Goal: Task Accomplishment & Management: Complete application form

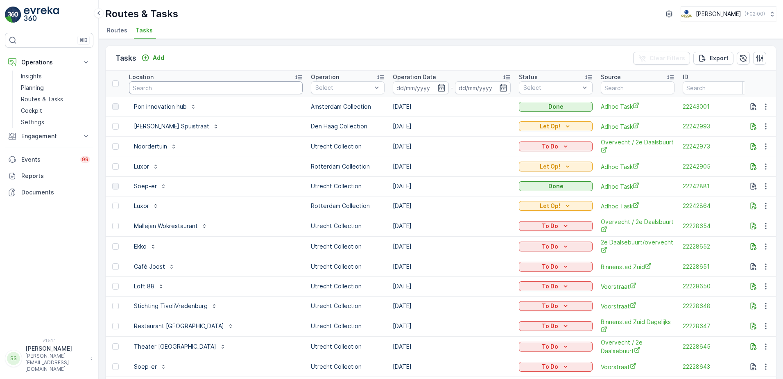
click at [210, 90] on input "text" at bounding box center [216, 87] width 174 height 13
type input "room mate"
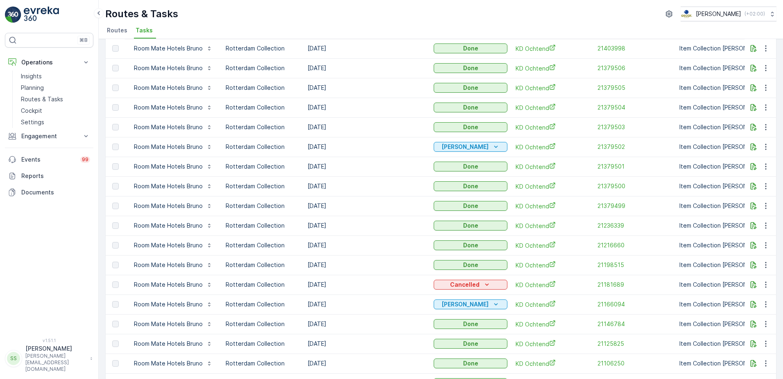
scroll to position [736, 0]
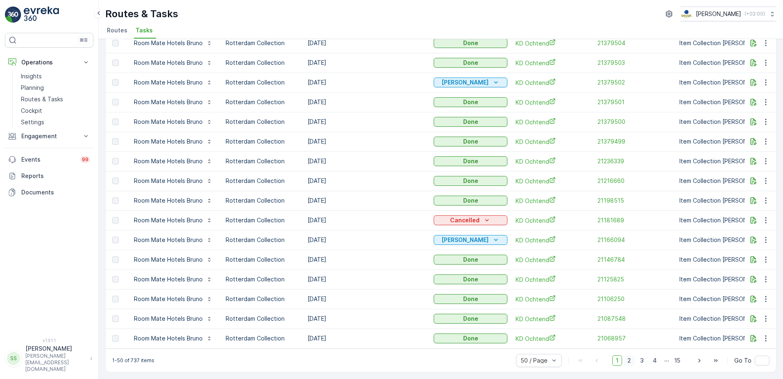
click at [628, 360] on span "2" at bounding box center [629, 360] width 11 height 11
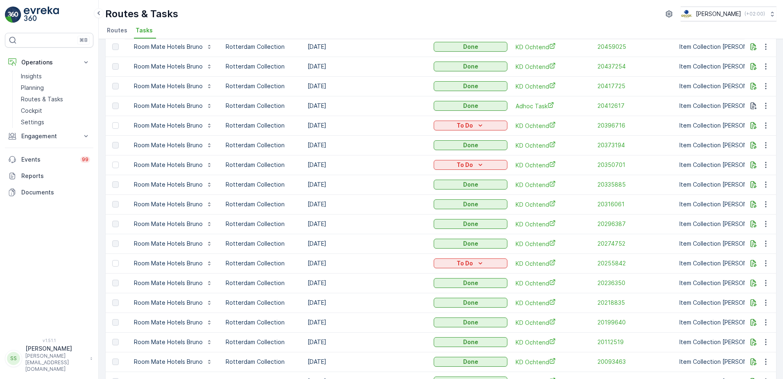
scroll to position [736, 0]
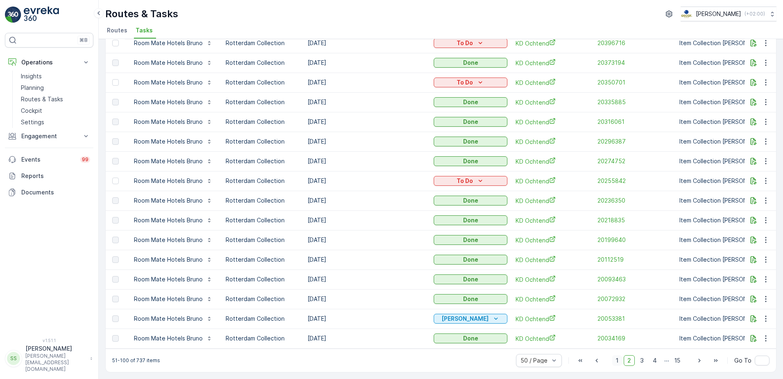
click at [617, 358] on span "1" at bounding box center [617, 360] width 10 height 11
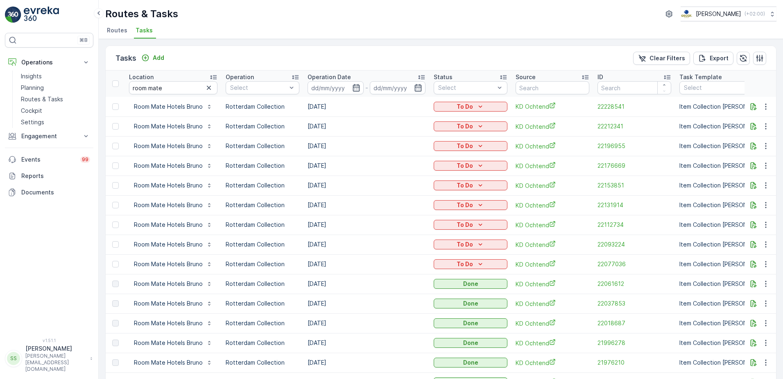
drag, startPoint x: 280, startPoint y: 56, endPoint x: 245, endPoint y: 56, distance: 34.4
click at [268, 59] on div "Tasks Add Clear Filters Export" at bounding box center [441, 58] width 671 height 25
drag, startPoint x: 179, startPoint y: 89, endPoint x: 89, endPoint y: 86, distance: 89.4
click at [90, 86] on div "⌘B Operations Insights Planning Routes & Tasks Cockpit Settings Engagement Insi…" at bounding box center [391, 189] width 783 height 379
type input "kantoor"
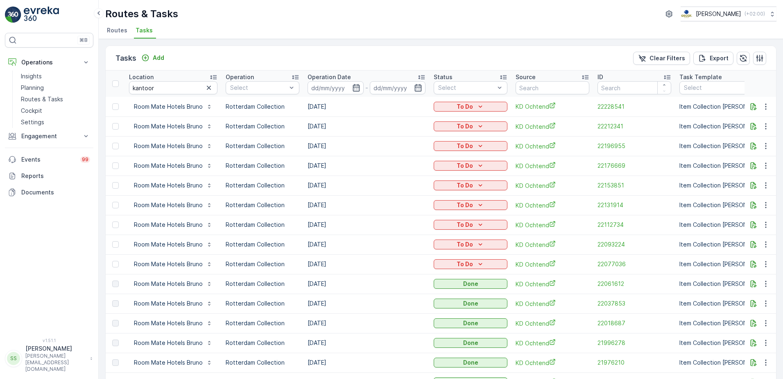
click at [176, 15] on p "Routes & Tasks" at bounding box center [141, 13] width 73 height 13
click at [175, 15] on p "Routes & Tasks" at bounding box center [141, 13] width 73 height 13
drag, startPoint x: 175, startPoint y: 15, endPoint x: 281, endPoint y: 29, distance: 107.1
click at [281, 29] on ul "Routes Tasks" at bounding box center [437, 32] width 665 height 14
click at [328, 16] on div "Routes & Tasks [PERSON_NAME] ( +02:00 )" at bounding box center [440, 14] width 671 height 15
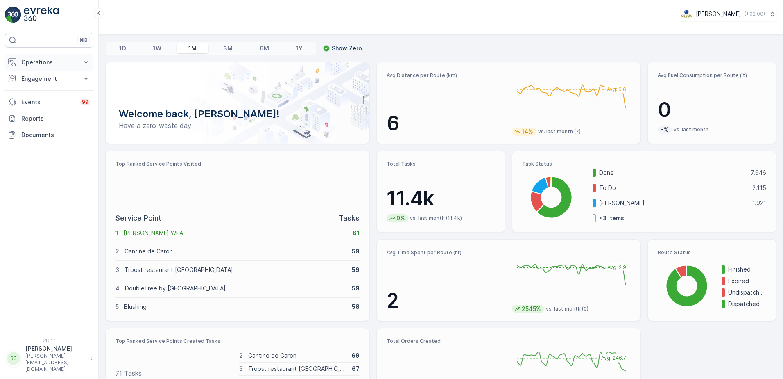
click at [27, 63] on p "Operations" at bounding box center [49, 62] width 56 height 8
click at [49, 100] on p "Routes & Tasks" at bounding box center [42, 99] width 42 height 8
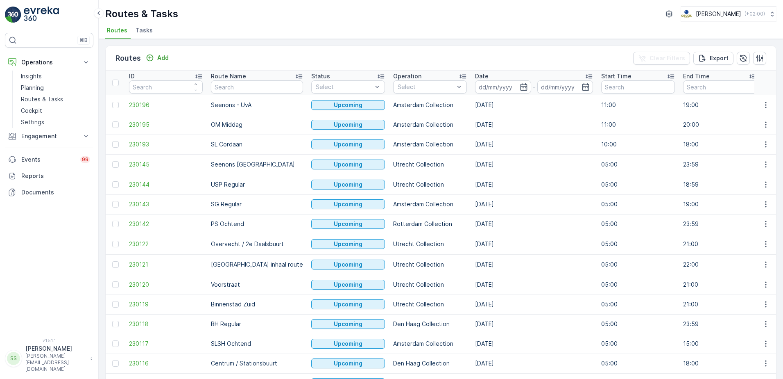
click at [147, 29] on span "Tasks" at bounding box center [144, 30] width 17 height 8
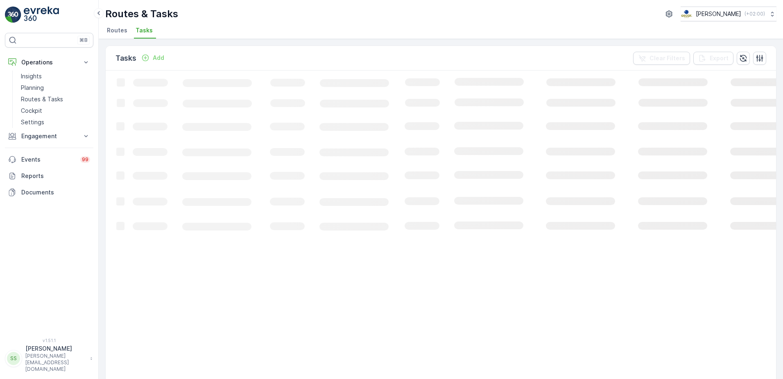
click at [221, 54] on div "Tasks Add Clear Filters Export" at bounding box center [441, 58] width 671 height 25
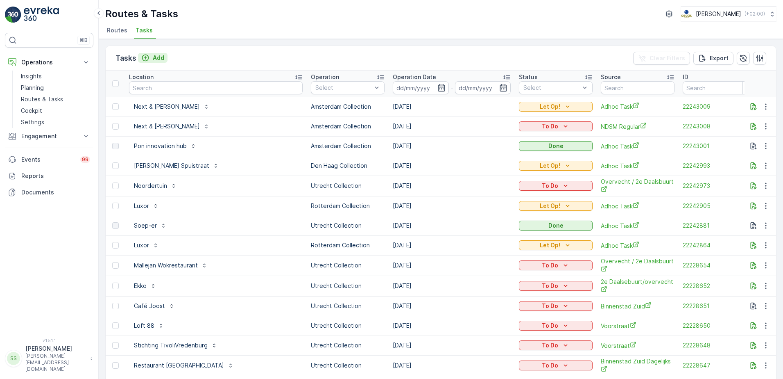
click at [159, 57] on p "Add" at bounding box center [158, 58] width 11 height 8
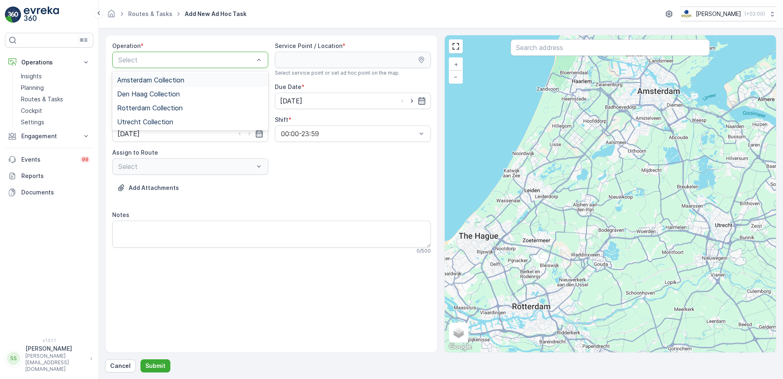
click at [139, 76] on span "Amsterdam Collection" at bounding box center [150, 79] width 67 height 7
click at [242, 43] on div "Operation *" at bounding box center [190, 46] width 156 height 8
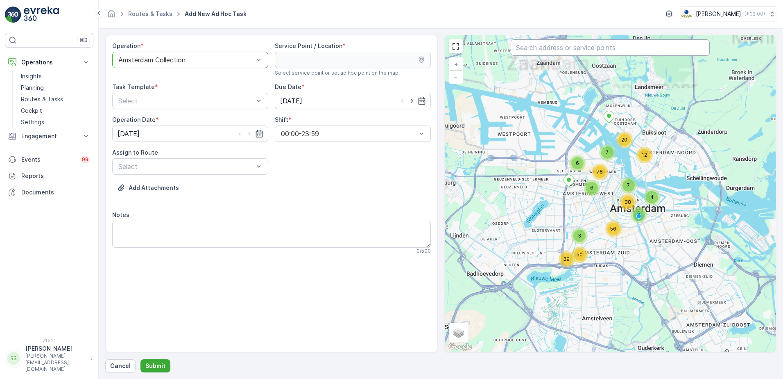
click at [539, 44] on input "text" at bounding box center [610, 47] width 199 height 16
type input "k"
type input "oscar"
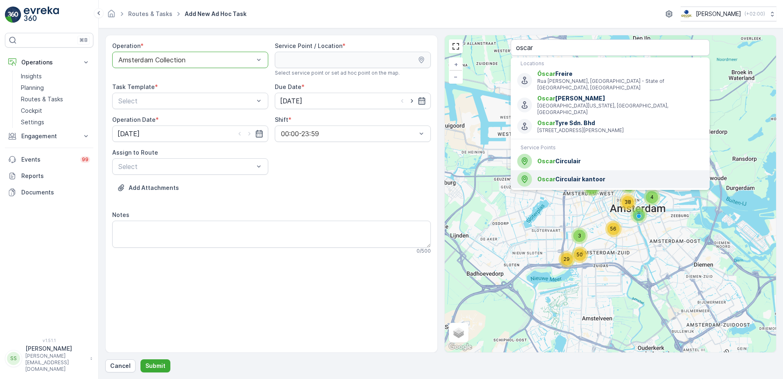
click at [560, 176] on span "Oscar Circulair kantoor" at bounding box center [621, 179] width 166 height 8
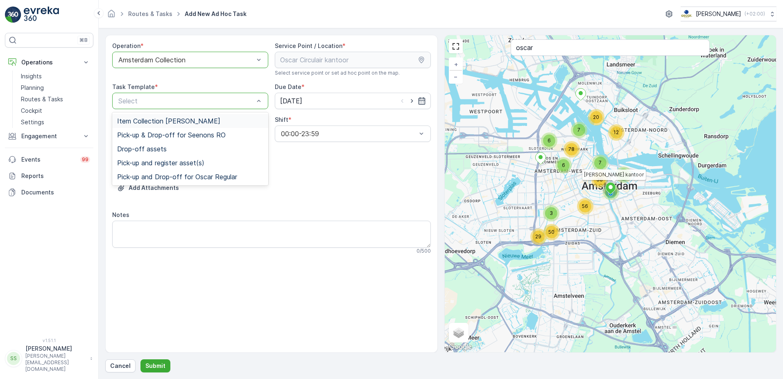
click at [142, 122] on span "Item Collection [PERSON_NAME]" at bounding box center [168, 120] width 103 height 7
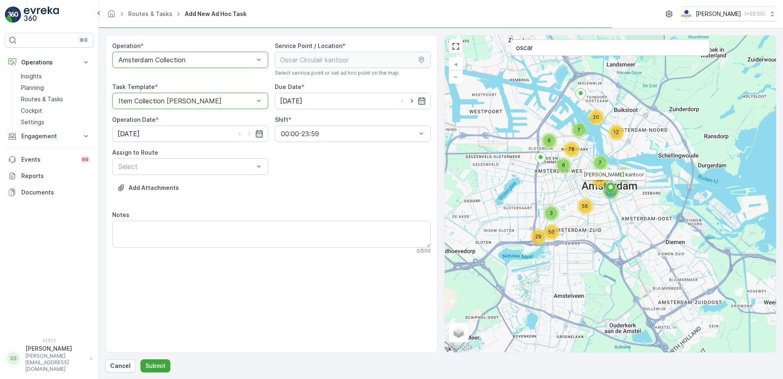
click at [318, 170] on div "Operation * option Amsterdam Collection, selected. Amsterdam Collection Service…" at bounding box center [271, 151] width 319 height 219
click at [392, 102] on div "[DATE]" at bounding box center [353, 101] width 156 height 16
click at [336, 102] on input "[DATE]" at bounding box center [353, 101] width 156 height 16
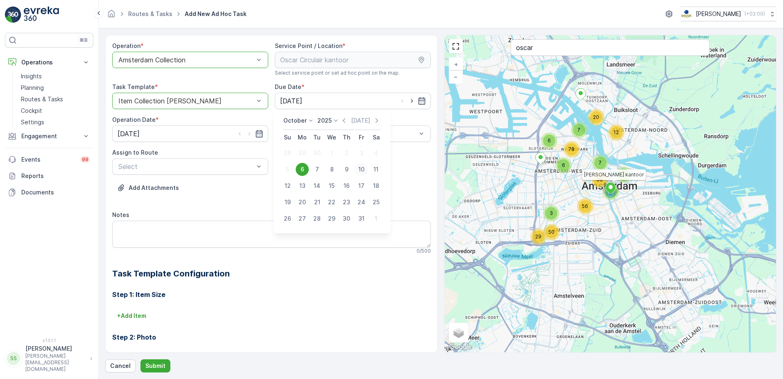
click at [358, 170] on div "10" at bounding box center [361, 169] width 13 height 13
type input "[DATE]"
click at [164, 132] on input "[DATE]" at bounding box center [190, 133] width 156 height 16
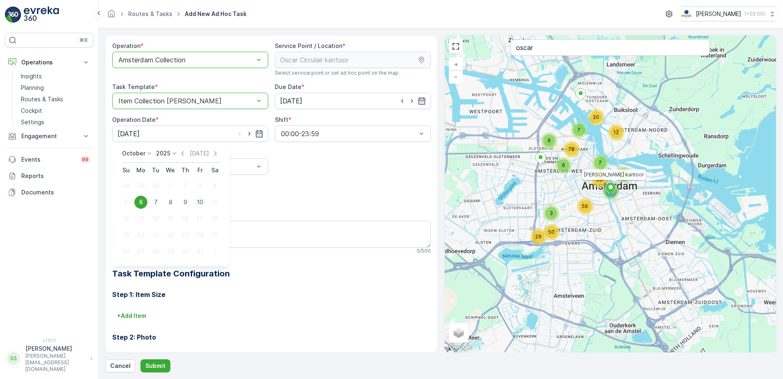
click at [202, 206] on div "10" at bounding box center [199, 201] width 13 height 13
type input "[DATE]"
drag, startPoint x: 315, startPoint y: 183, endPoint x: 237, endPoint y: 182, distance: 78.3
click at [312, 183] on div "Add Attachments" at bounding box center [271, 192] width 319 height 23
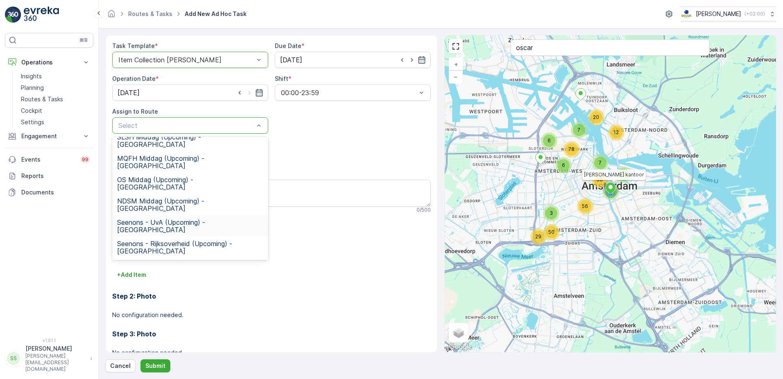
scroll to position [41, 0]
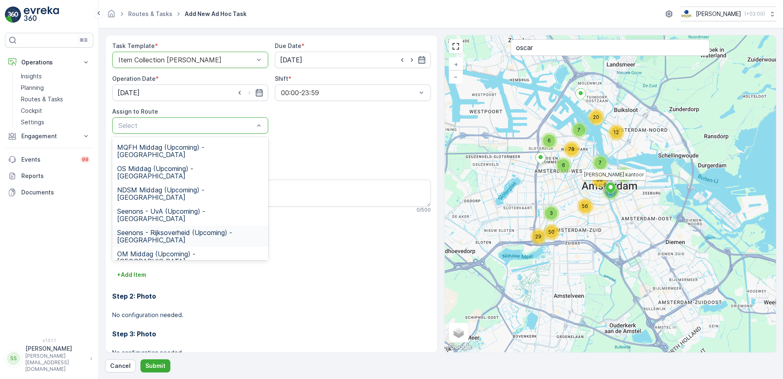
click at [137, 229] on span "Seenons - Rijksoverheid (Upcoming) - Amsterdam" at bounding box center [190, 236] width 146 height 15
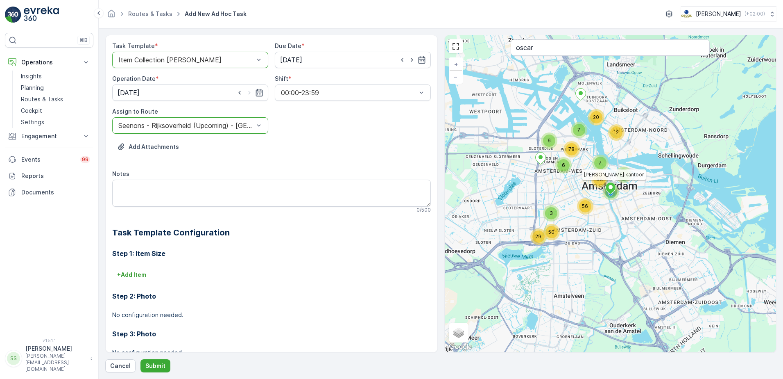
click at [386, 155] on div "Add Attachments" at bounding box center [271, 151] width 319 height 23
click at [130, 181] on textarea "Notes" at bounding box center [271, 192] width 319 height 27
drag, startPoint x: 147, startPoint y: 187, endPoint x: 135, endPoint y: 186, distance: 11.5
click at [135, 186] on textarea "Graag volle container meenemen" at bounding box center [271, 192] width 319 height 27
click at [243, 183] on textarea "Graag 660L rest container meenemen" at bounding box center [271, 192] width 319 height 27
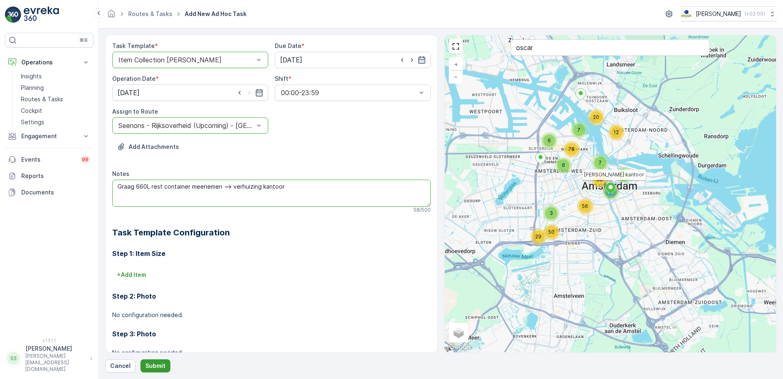
type textarea "Graag 660L rest container meenemen --> verhuizing kantoor"
click at [157, 365] on p "Submit" at bounding box center [155, 365] width 20 height 8
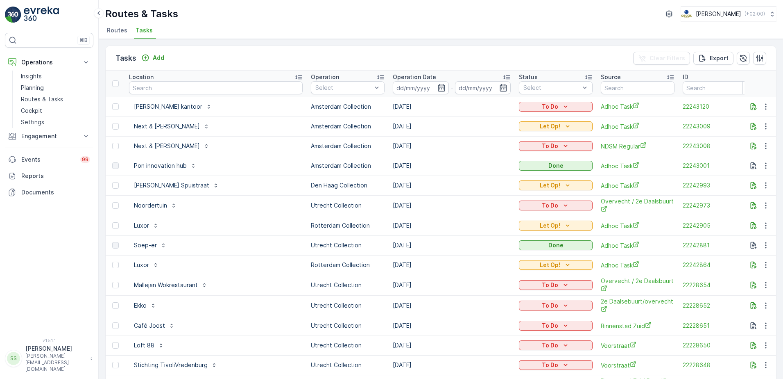
click at [264, 56] on div "Tasks Add Clear Filters Export" at bounding box center [441, 58] width 671 height 25
click at [255, 48] on div "Tasks Add Clear Filters Export" at bounding box center [441, 58] width 671 height 25
click at [203, 58] on div "Tasks Add Clear Filters Export" at bounding box center [441, 58] width 671 height 25
click at [224, 54] on div "Tasks Add Clear Filters Export" at bounding box center [441, 58] width 671 height 25
click at [113, 28] on span "Routes" at bounding box center [117, 30] width 20 height 8
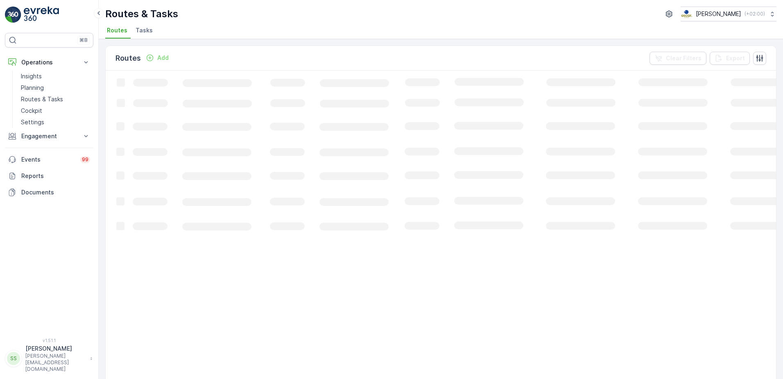
click at [195, 26] on ul "Routes Tasks" at bounding box center [437, 32] width 665 height 14
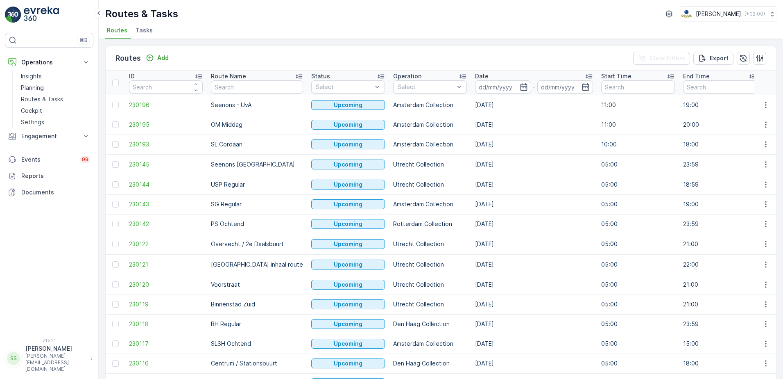
click at [195, 28] on ul "Routes Tasks" at bounding box center [437, 32] width 665 height 14
click at [148, 30] on span "Tasks" at bounding box center [144, 30] width 17 height 8
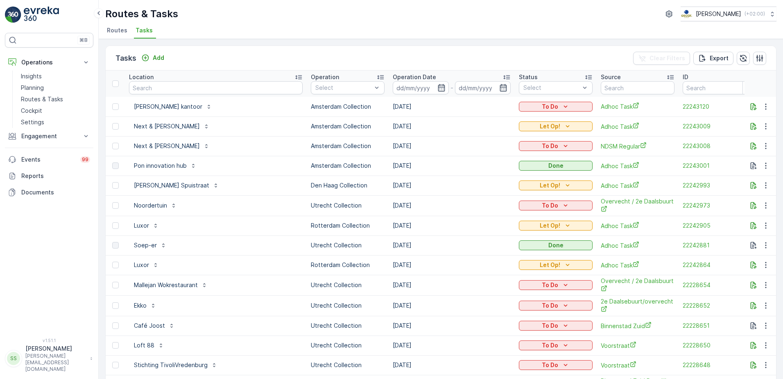
click at [188, 14] on div "Routes & Tasks [PERSON_NAME] ( +02:00 )" at bounding box center [440, 14] width 671 height 15
click at [115, 33] on span "Routes" at bounding box center [117, 30] width 20 height 8
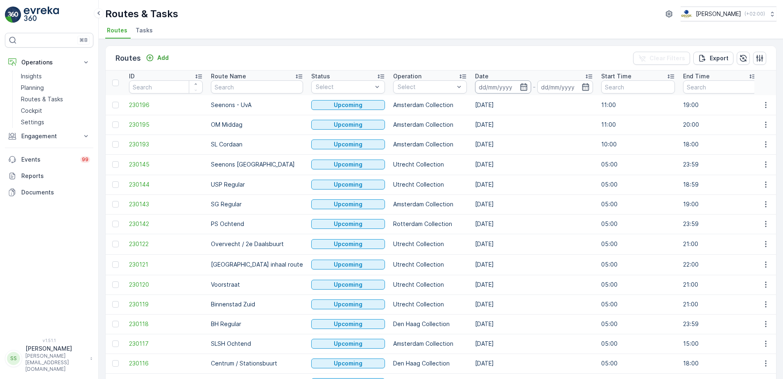
click at [489, 85] on input at bounding box center [503, 86] width 56 height 13
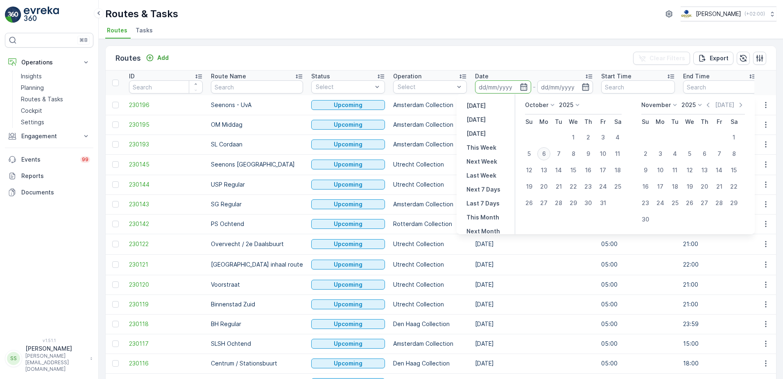
click at [545, 152] on div "6" at bounding box center [544, 153] width 13 height 13
type input "[DATE]"
click at [434, 69] on div "Routes Add Clear Filters Export" at bounding box center [441, 58] width 671 height 25
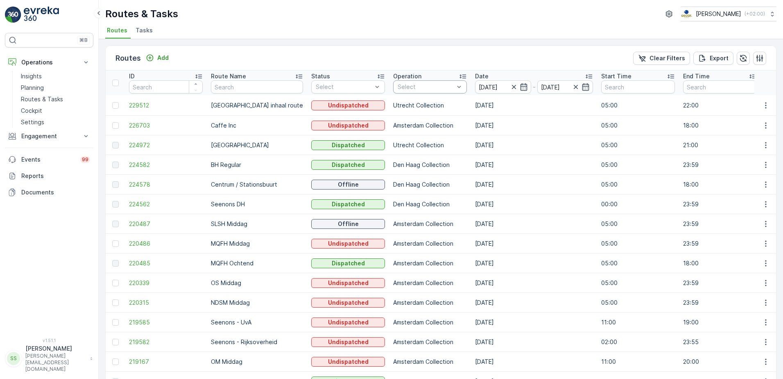
click at [421, 82] on div "Select" at bounding box center [430, 86] width 74 height 13
click at [398, 155] on div at bounding box center [401, 155] width 7 height 7
click at [403, 51] on div "Routes Add Clear Filters Export" at bounding box center [441, 58] width 671 height 25
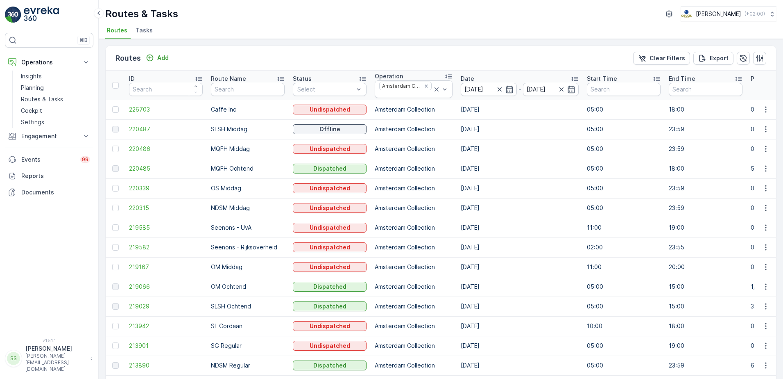
click at [403, 54] on div "Routes Add Clear Filters Export" at bounding box center [441, 58] width 671 height 25
click at [140, 283] on span "219066" at bounding box center [166, 286] width 74 height 8
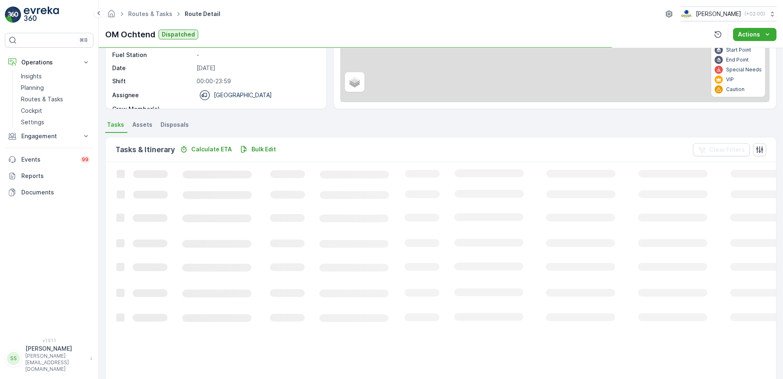
scroll to position [44, 0]
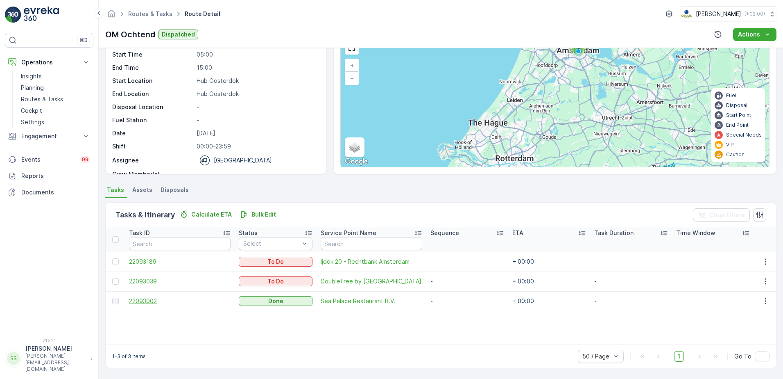
click at [156, 301] on span "22093002" at bounding box center [180, 301] width 102 height 8
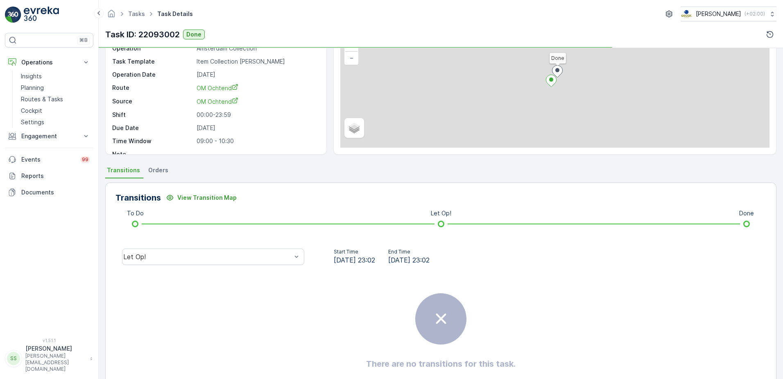
scroll to position [97, 0]
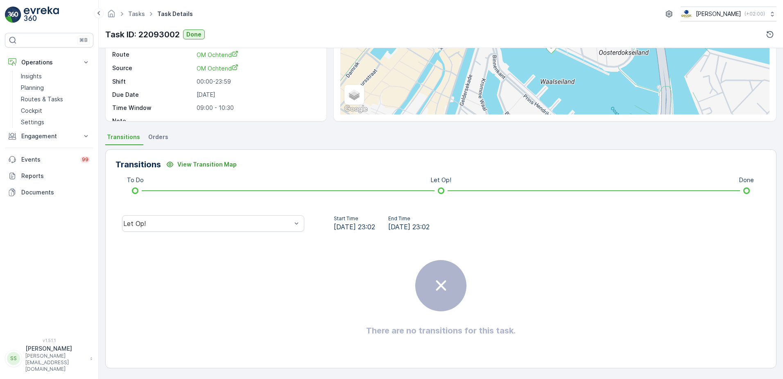
click at [164, 215] on div "Let Op!" at bounding box center [213, 223] width 195 height 26
click at [147, 218] on div "Let Op!" at bounding box center [213, 223] width 182 height 16
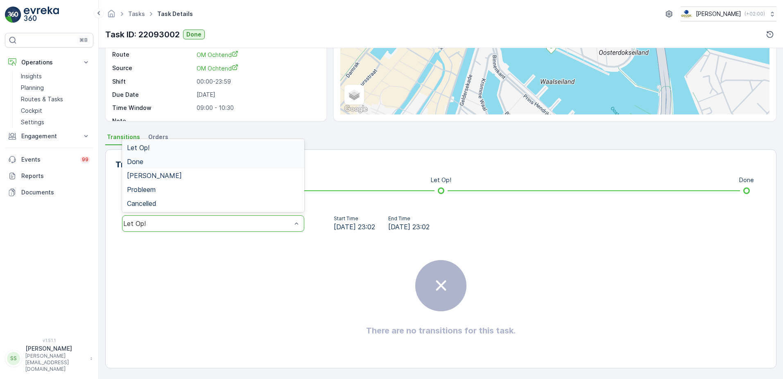
click at [150, 166] on div "Done" at bounding box center [213, 161] width 182 height 14
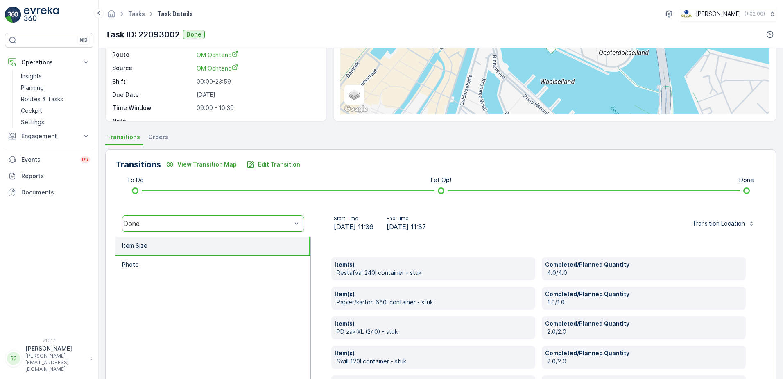
click at [100, 223] on div "Details Task ID 22093002 Service Point Sea Palace Restaurant B.V. Operation Ams…" at bounding box center [441, 213] width 685 height 331
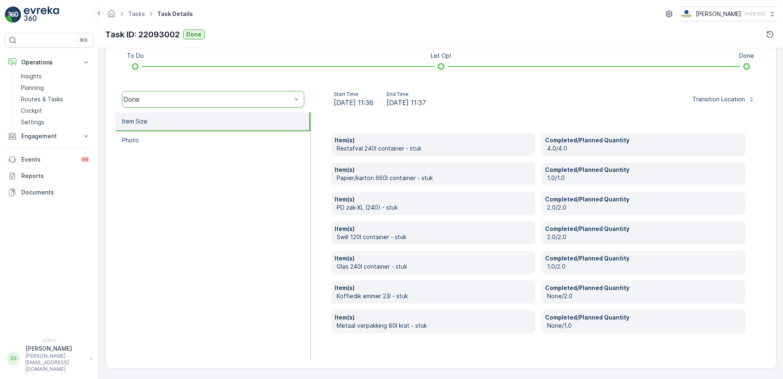
scroll to position [222, 0]
